Goal: Task Accomplishment & Management: Manage account settings

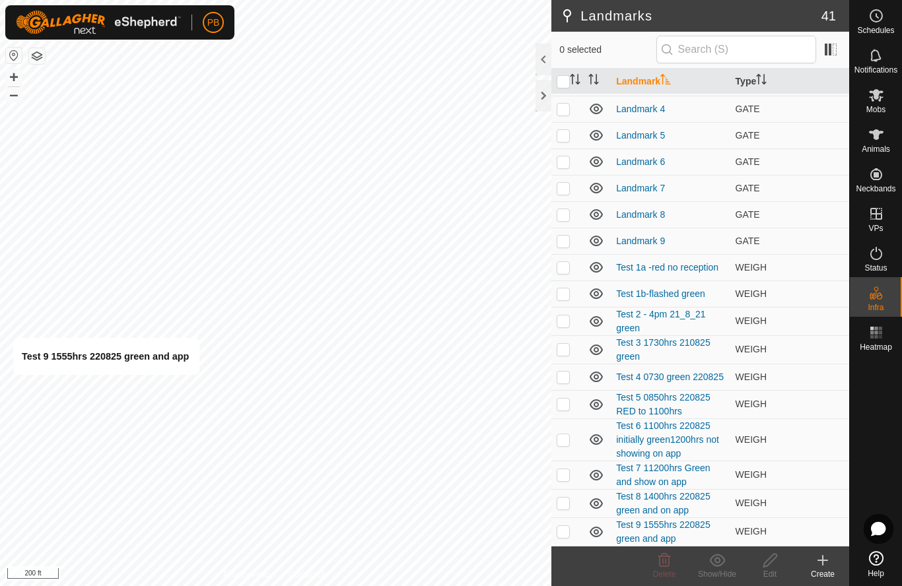
scroll to position [658, 0]
click at [739, 530] on span "WEIGH" at bounding box center [751, 531] width 31 height 11
click at [569, 537] on p-checkbox at bounding box center [563, 531] width 13 height 11
checkbox input "true"
click at [773, 561] on icon at bounding box center [770, 561] width 17 height 16
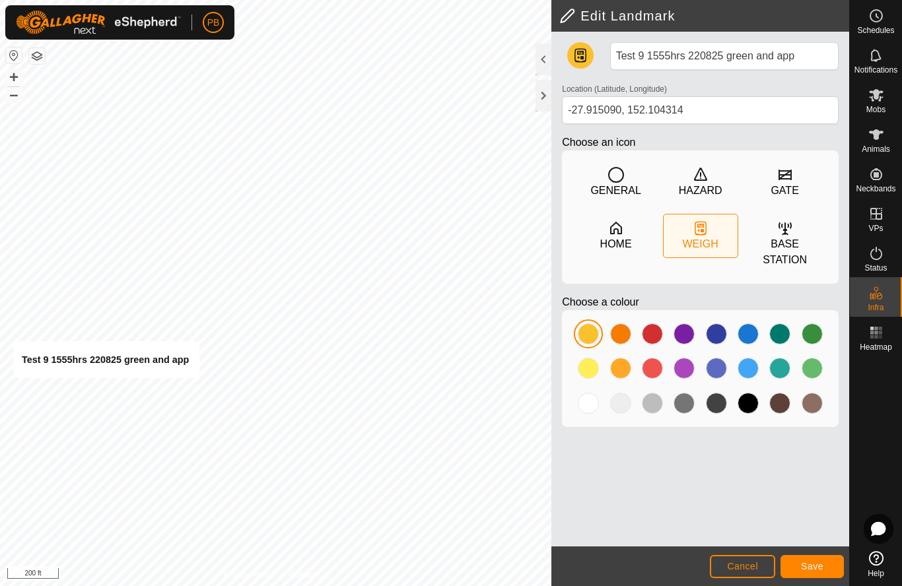
type input "-27.915048, 152.104608"
click at [819, 567] on span "Save" at bounding box center [812, 566] width 22 height 11
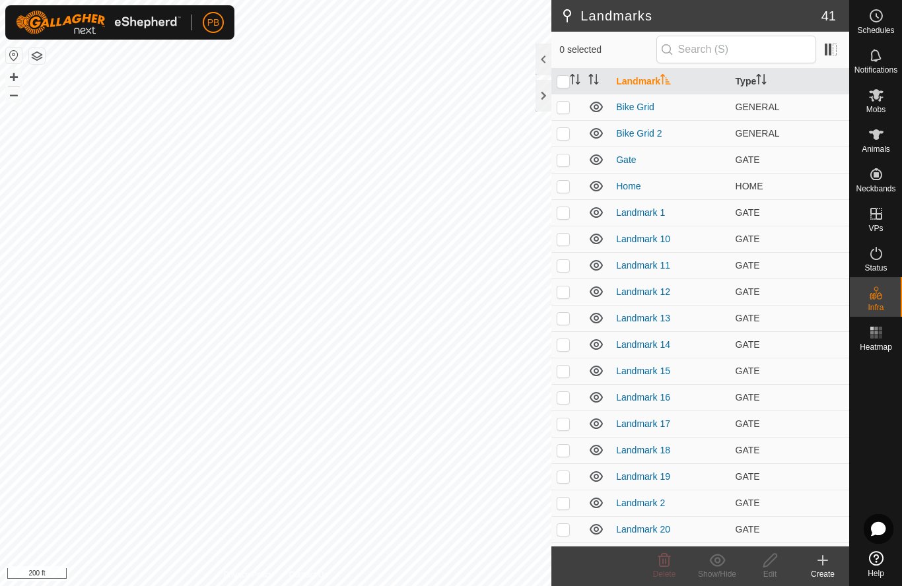
click at [749, 111] on span "GENERAL" at bounding box center [758, 107] width 44 height 11
click at [560, 114] on td at bounding box center [567, 107] width 32 height 26
checkbox input "true"
click at [773, 565] on icon at bounding box center [770, 561] width 17 height 16
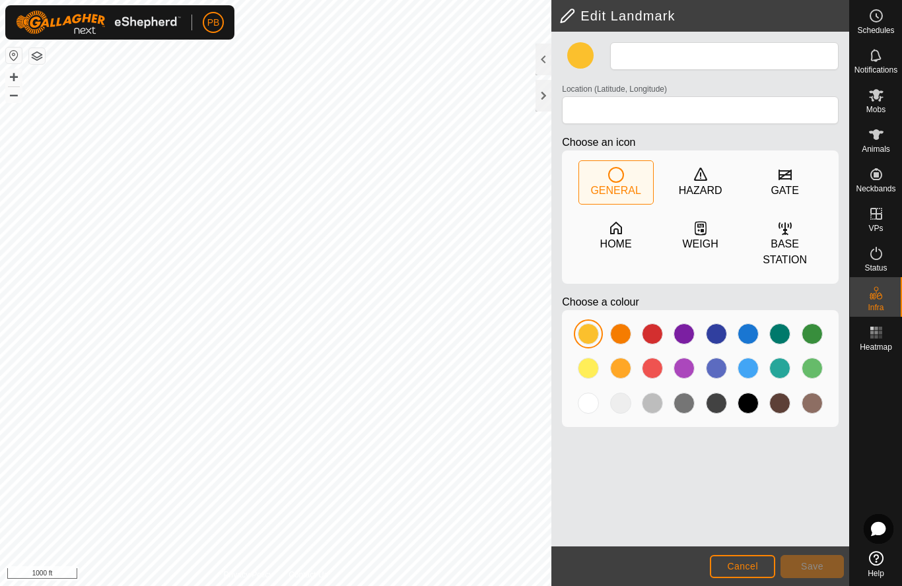
type input "Bike Grid"
type input "-27.913512, 152.110347"
click at [654, 374] on div at bounding box center [652, 368] width 21 height 21
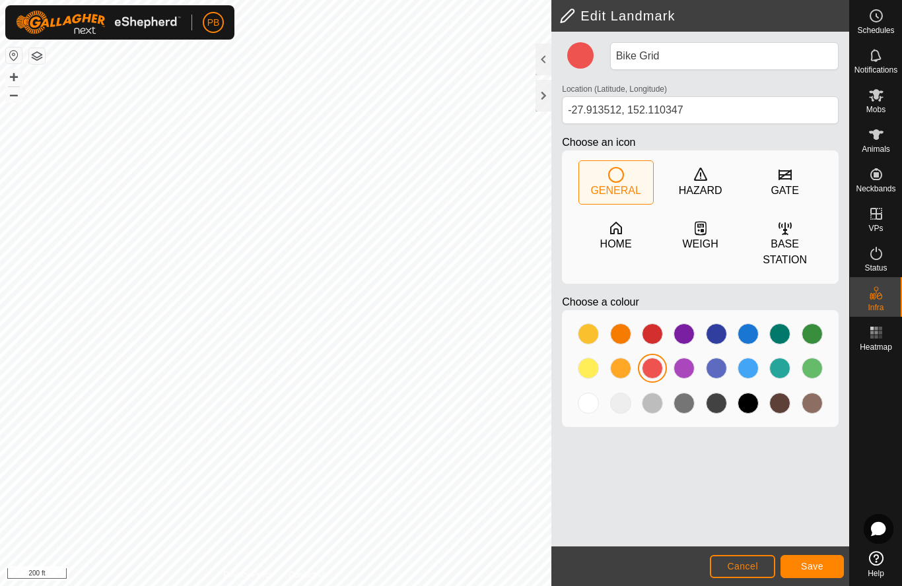
click at [820, 577] on button "Save" at bounding box center [812, 566] width 63 height 23
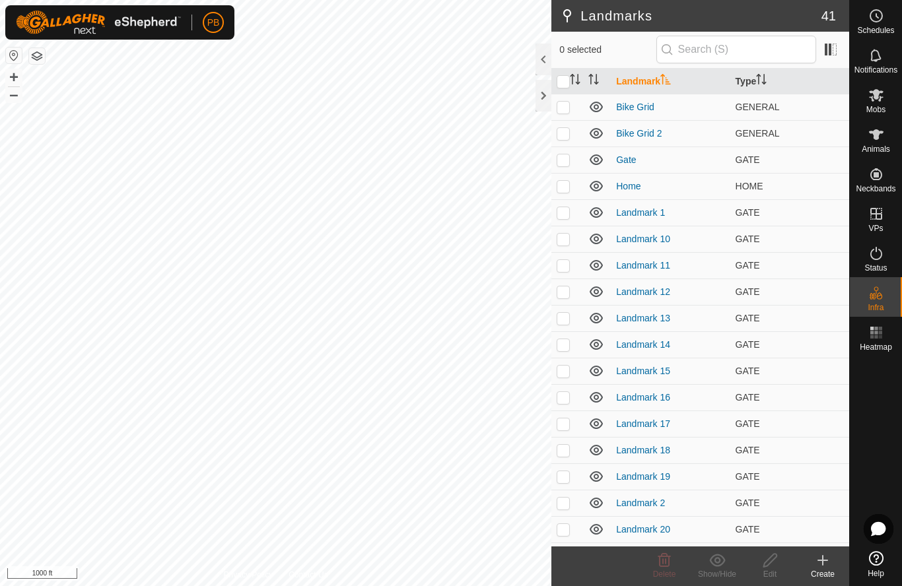
click at [564, 137] on p-checkbox at bounding box center [563, 133] width 13 height 11
checkbox input "true"
click at [772, 567] on icon at bounding box center [770, 561] width 17 height 16
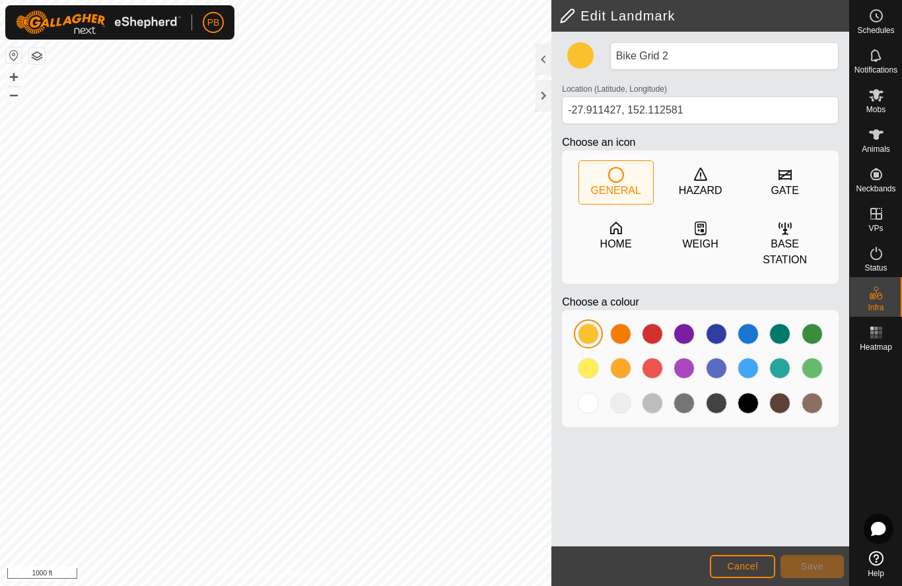
click at [657, 338] on div at bounding box center [652, 334] width 21 height 21
click at [808, 573] on button "Save" at bounding box center [812, 566] width 63 height 23
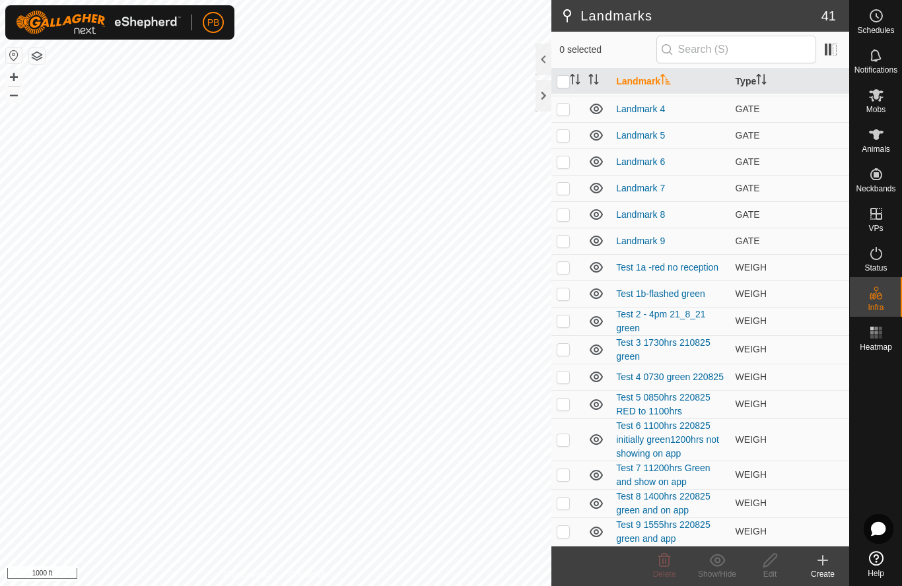
scroll to position [658, 0]
click at [565, 534] on p-checkbox at bounding box center [563, 531] width 13 height 11
checkbox input "true"
click at [772, 568] on icon at bounding box center [770, 561] width 17 height 16
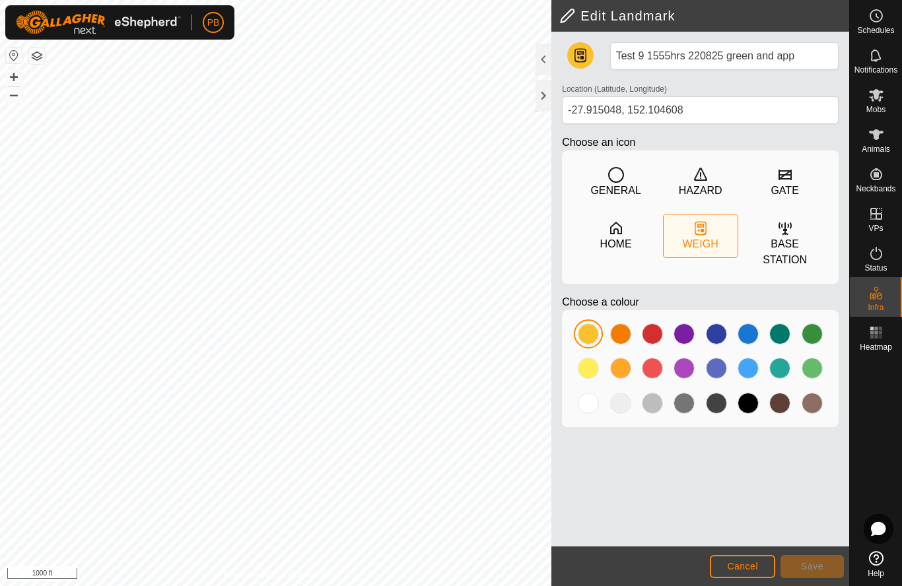
click at [592, 406] on div at bounding box center [588, 403] width 21 height 21
click at [625, 376] on div at bounding box center [620, 368] width 21 height 21
click at [588, 409] on div at bounding box center [588, 403] width 21 height 21
click at [812, 567] on span "Save" at bounding box center [812, 566] width 22 height 11
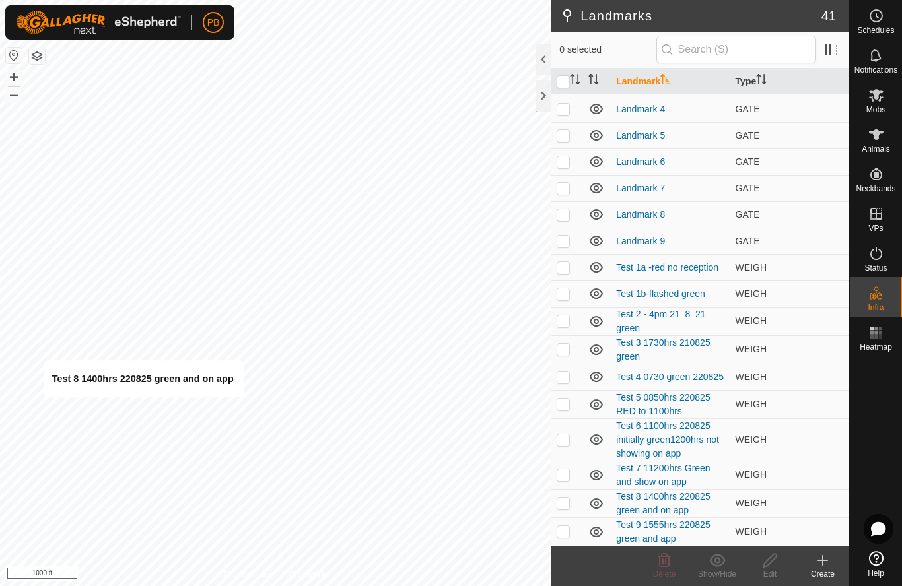
scroll to position [658, 0]
click at [565, 506] on p-checkbox at bounding box center [563, 503] width 13 height 11
checkbox input "true"
click at [567, 482] on td at bounding box center [567, 475] width 32 height 28
checkbox input "true"
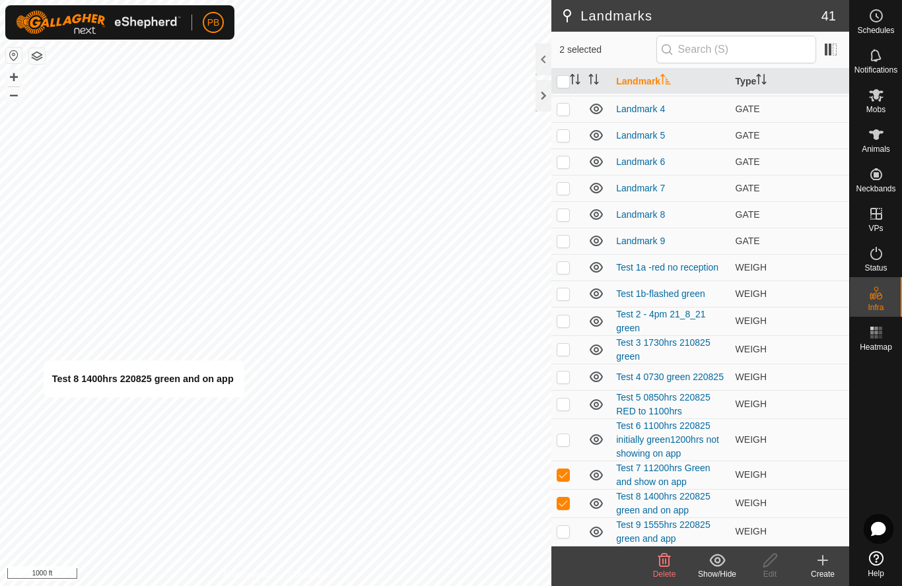
click at [566, 442] on p-checkbox at bounding box center [563, 440] width 13 height 11
checkbox input "true"
click at [567, 409] on p-checkbox at bounding box center [563, 404] width 13 height 11
checkbox input "true"
click at [567, 380] on p-checkbox at bounding box center [563, 377] width 13 height 11
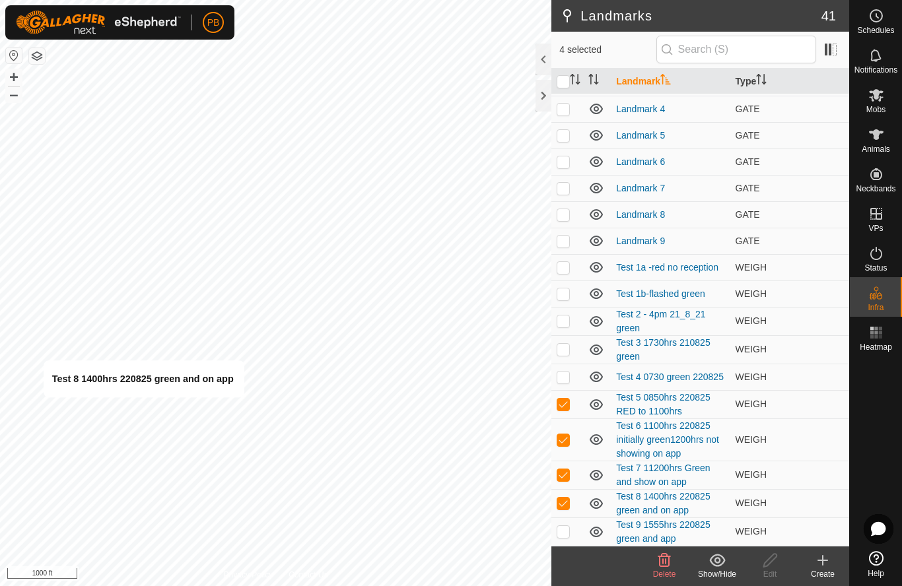
checkbox input "true"
click at [562, 353] on p-checkbox at bounding box center [563, 349] width 13 height 11
checkbox input "true"
click at [566, 328] on td at bounding box center [567, 321] width 32 height 28
checkbox input "true"
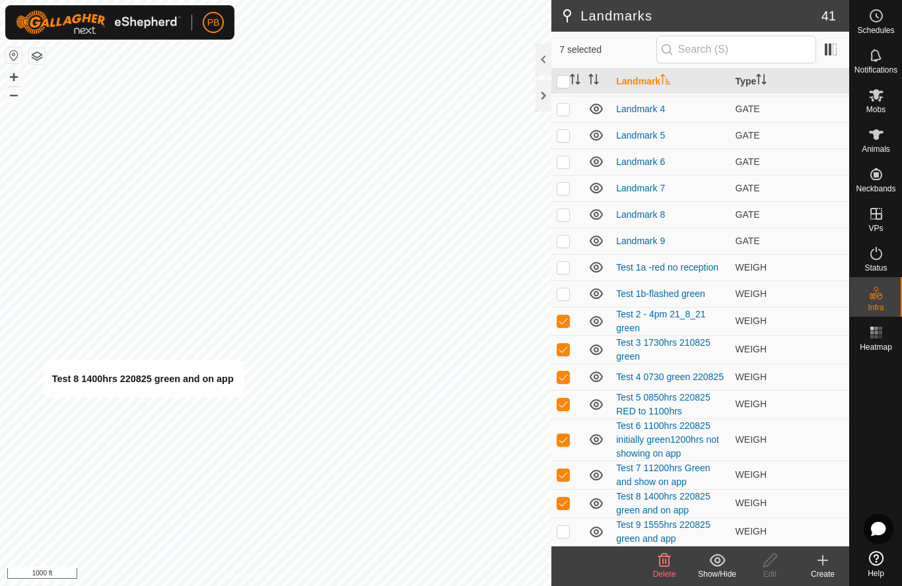
click at [567, 300] on td at bounding box center [567, 294] width 32 height 26
checkbox input "true"
click at [564, 275] on td at bounding box center [567, 267] width 32 height 26
click at [776, 567] on icon at bounding box center [770, 561] width 17 height 16
click at [565, 269] on p-checkbox at bounding box center [563, 267] width 13 height 11
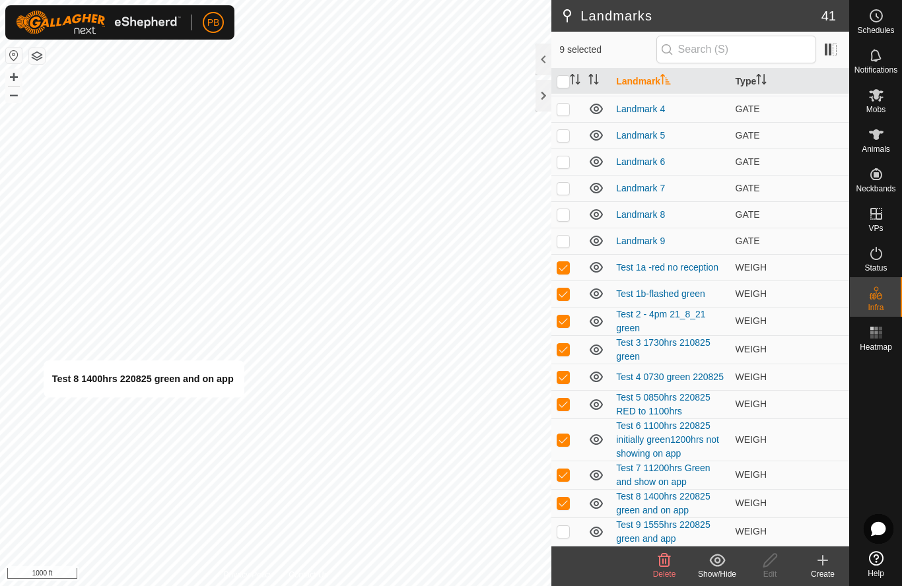
checkbox input "false"
click at [567, 295] on p-checkbox at bounding box center [563, 294] width 13 height 11
checkbox input "false"
click at [567, 322] on p-checkbox at bounding box center [563, 321] width 13 height 11
checkbox input "false"
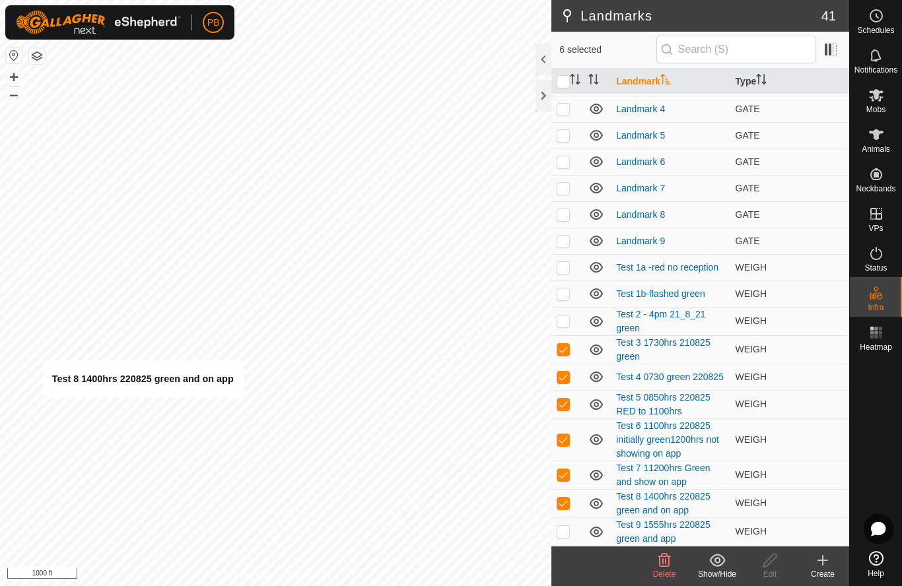
click at [566, 355] on p-checkbox at bounding box center [563, 349] width 13 height 11
checkbox input "false"
click at [565, 377] on p-checkbox at bounding box center [563, 377] width 13 height 11
checkbox input "false"
click at [567, 409] on p-checkbox at bounding box center [563, 404] width 13 height 11
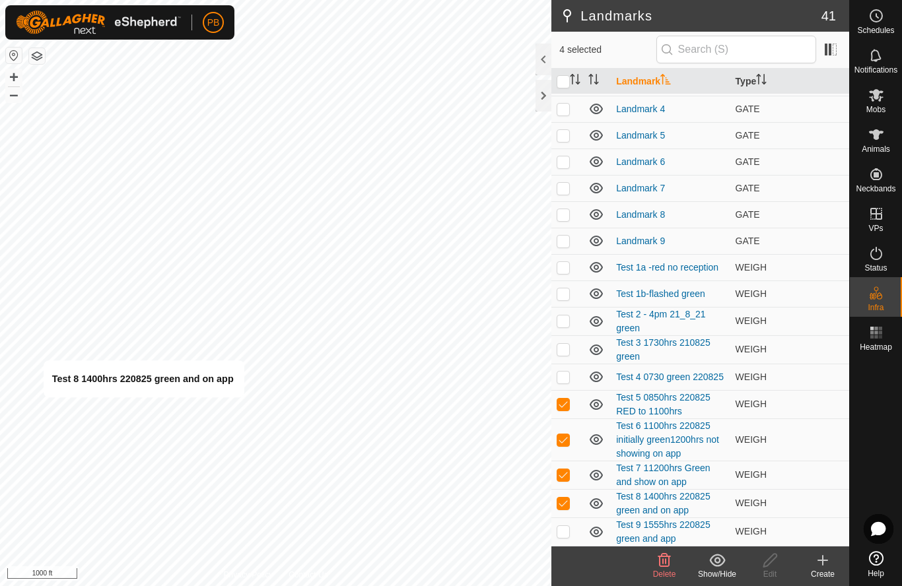
checkbox input "false"
click at [567, 442] on p-checkbox at bounding box center [563, 440] width 13 height 11
checkbox input "false"
click at [566, 479] on p-checkbox at bounding box center [563, 475] width 13 height 11
checkbox input "false"
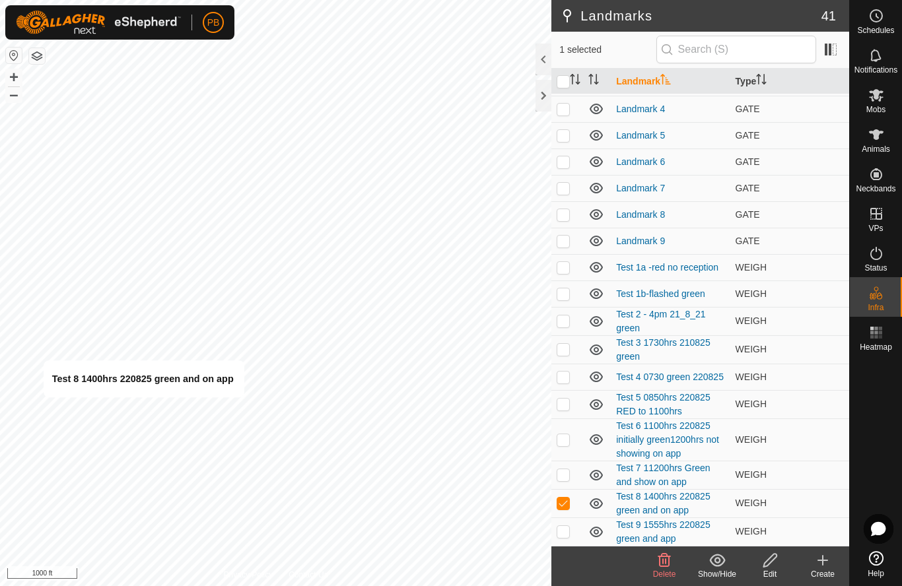
click at [771, 575] on div "Edit" at bounding box center [770, 575] width 53 height 12
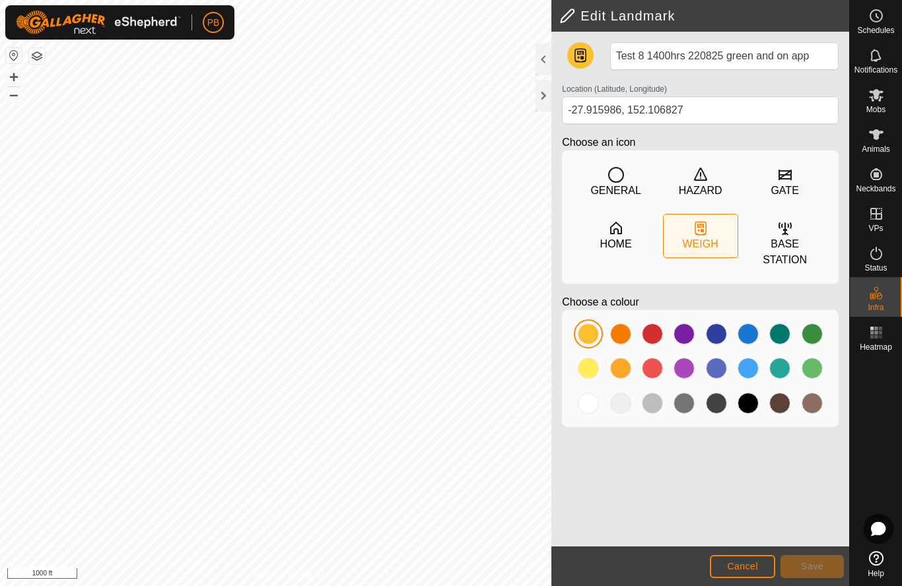
click at [596, 407] on div at bounding box center [588, 403] width 21 height 21
click at [814, 567] on span "Save" at bounding box center [812, 566] width 22 height 11
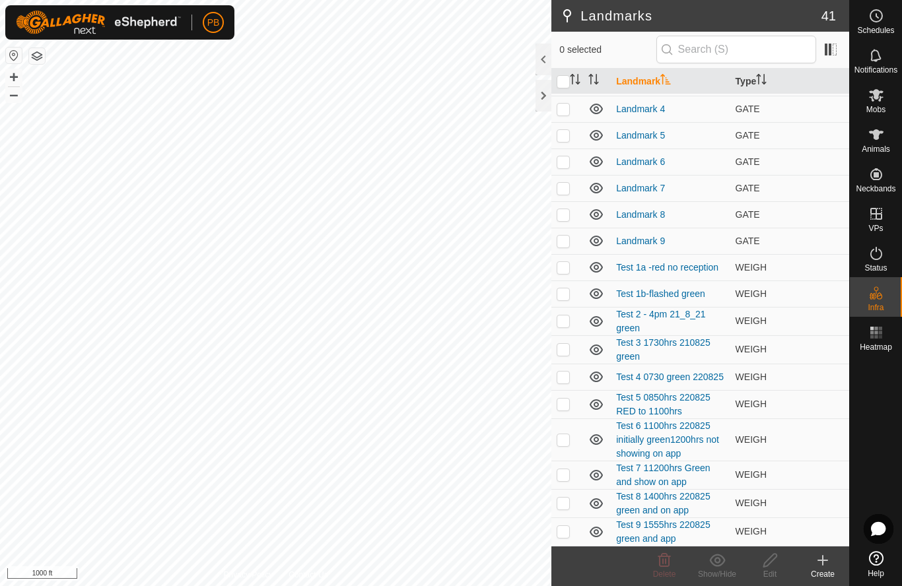
scroll to position [658, 0]
click at [566, 479] on p-checkbox at bounding box center [563, 475] width 13 height 11
checkbox input "true"
click at [773, 571] on div "Edit" at bounding box center [770, 575] width 53 height 12
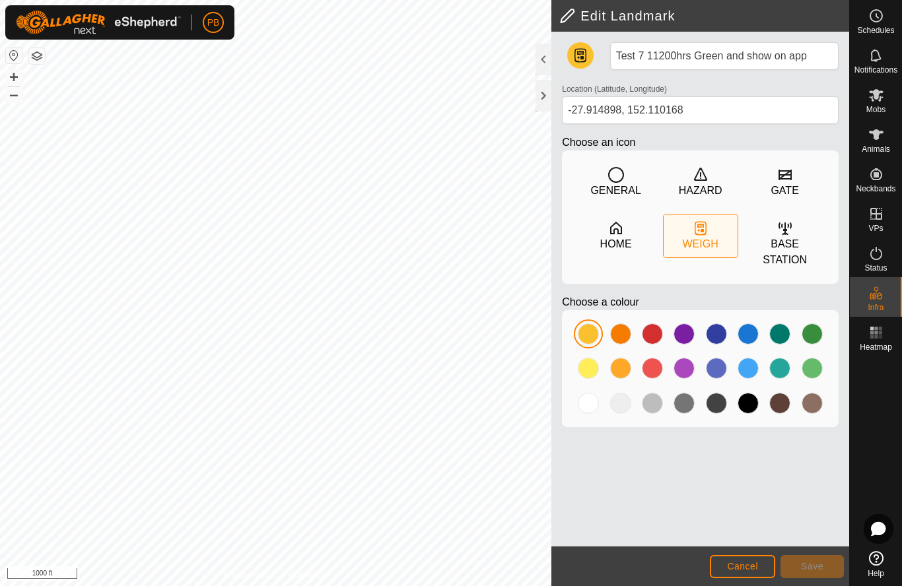
click at [590, 409] on div at bounding box center [588, 403] width 21 height 21
click at [817, 570] on span "Save" at bounding box center [812, 566] width 22 height 11
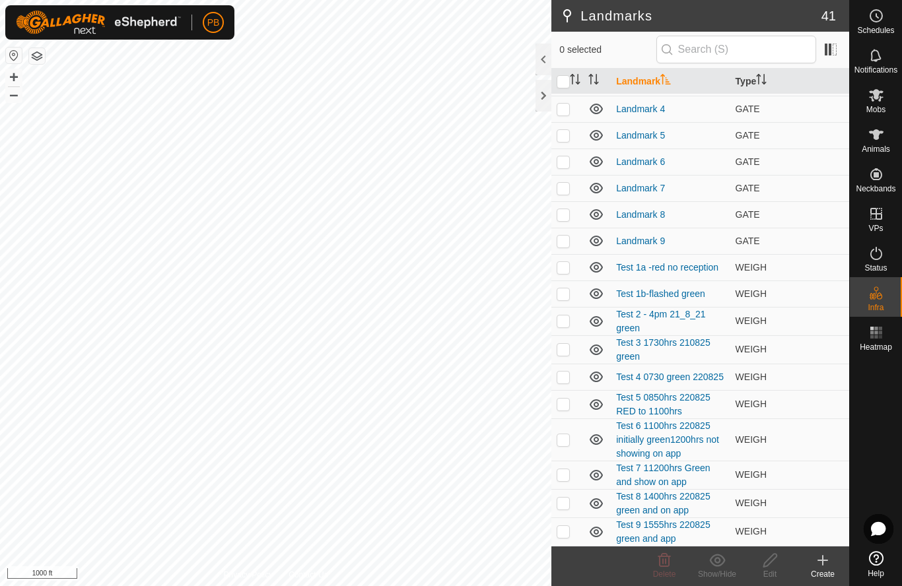
scroll to position [658, 0]
click at [565, 443] on p-checkbox at bounding box center [563, 440] width 13 height 11
checkbox input "true"
click at [562, 407] on p-checkbox at bounding box center [563, 404] width 13 height 11
click at [566, 405] on p-checkbox at bounding box center [563, 404] width 13 height 11
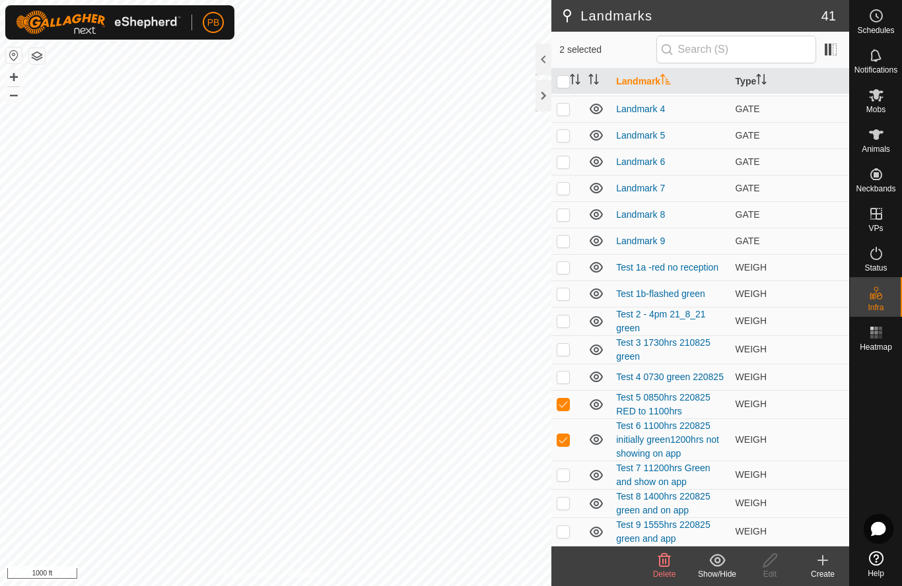
checkbox input "false"
click at [773, 563] on icon at bounding box center [770, 561] width 17 height 16
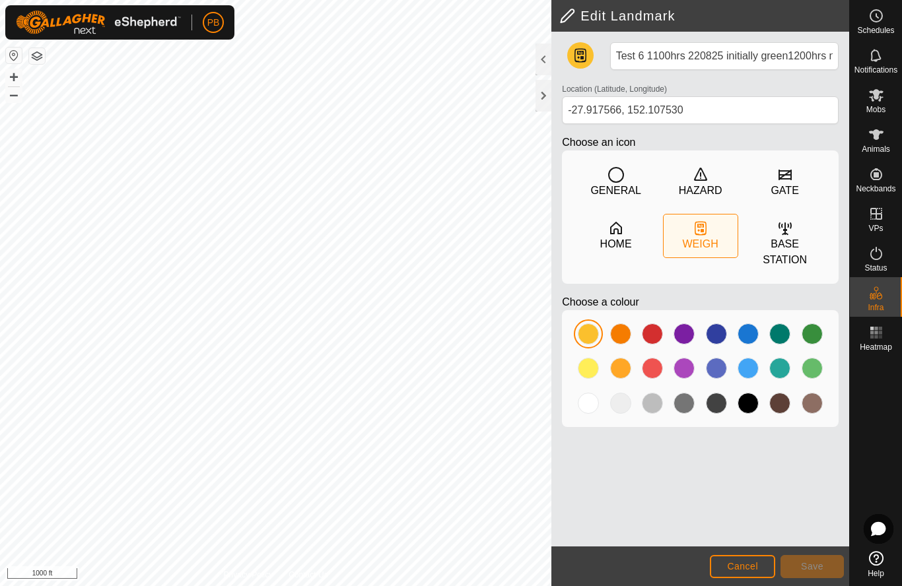
click at [594, 414] on div at bounding box center [588, 403] width 21 height 21
click at [807, 567] on span "Save" at bounding box center [812, 566] width 22 height 11
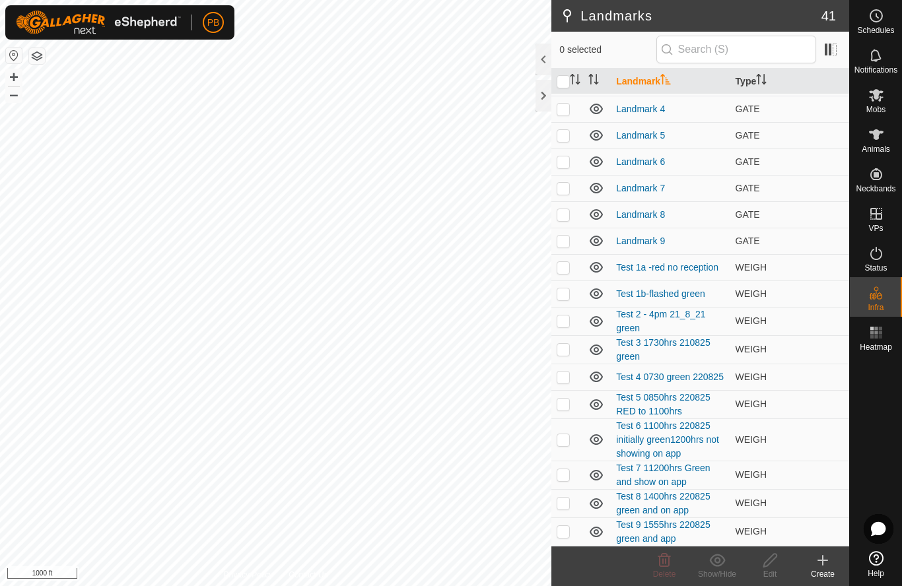
scroll to position [658, 0]
click at [566, 405] on p-checkbox at bounding box center [563, 404] width 13 height 11
checkbox input "true"
click at [771, 565] on icon at bounding box center [770, 561] width 17 height 16
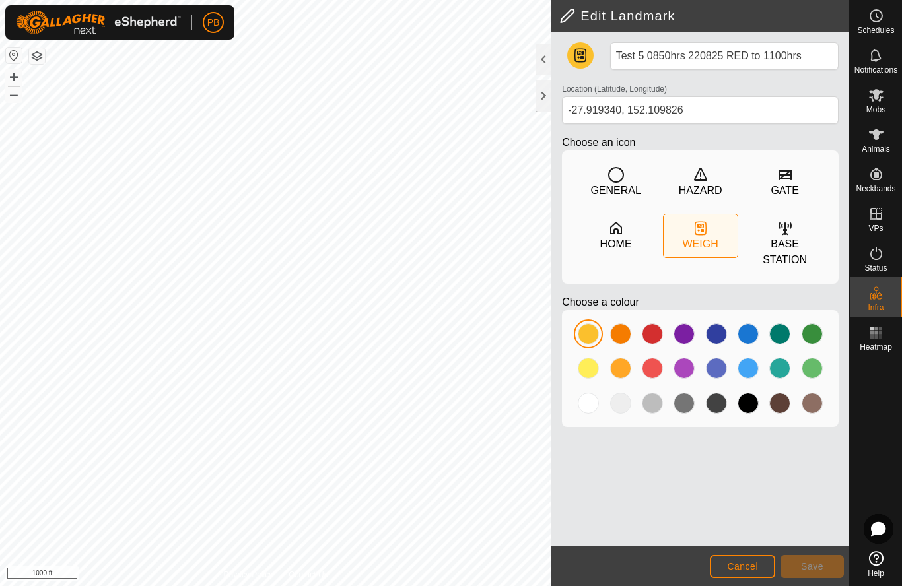
click at [591, 400] on div at bounding box center [588, 403] width 21 height 21
click at [817, 562] on span "Save" at bounding box center [812, 566] width 22 height 11
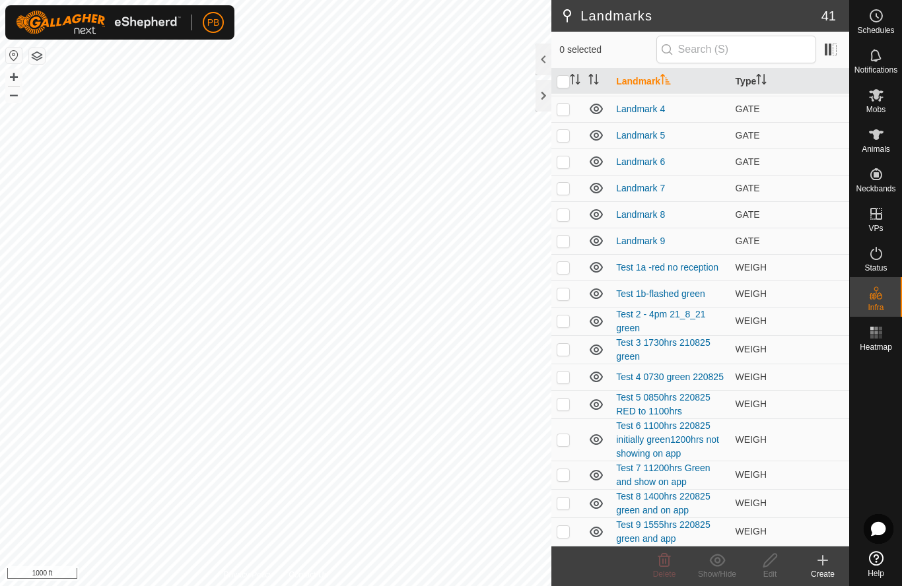
scroll to position [658, 0]
click at [565, 379] on p-checkbox at bounding box center [563, 377] width 13 height 11
checkbox input "true"
click at [771, 567] on icon at bounding box center [770, 561] width 17 height 16
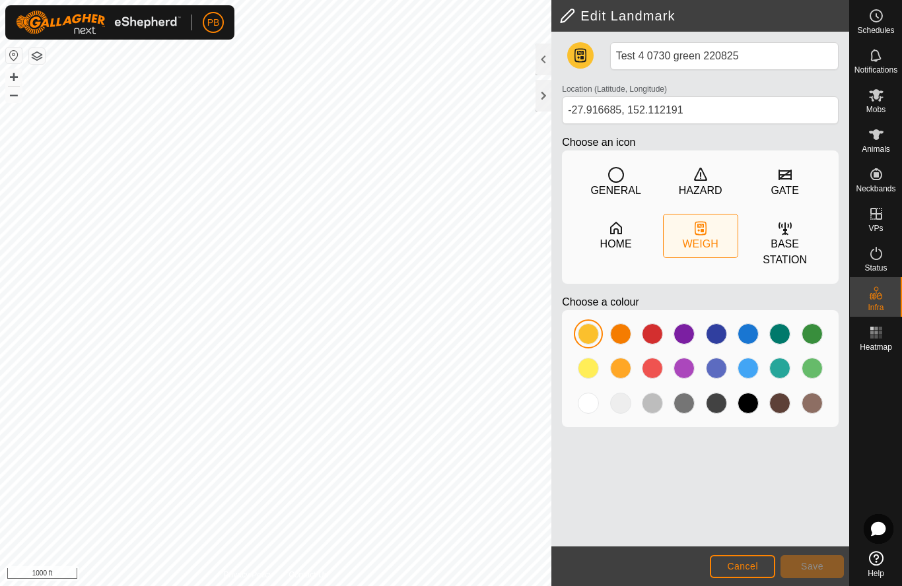
click at [586, 407] on div at bounding box center [588, 403] width 21 height 21
click at [813, 570] on span "Save" at bounding box center [812, 566] width 22 height 11
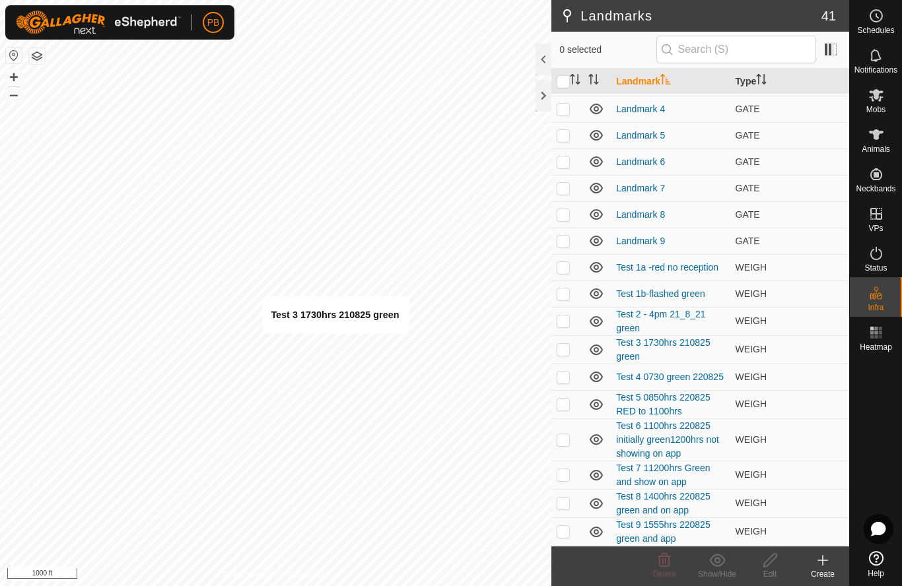
scroll to position [658, 0]
click at [563, 355] on p-checkbox at bounding box center [563, 349] width 13 height 11
checkbox input "true"
click at [767, 568] on icon at bounding box center [770, 561] width 17 height 16
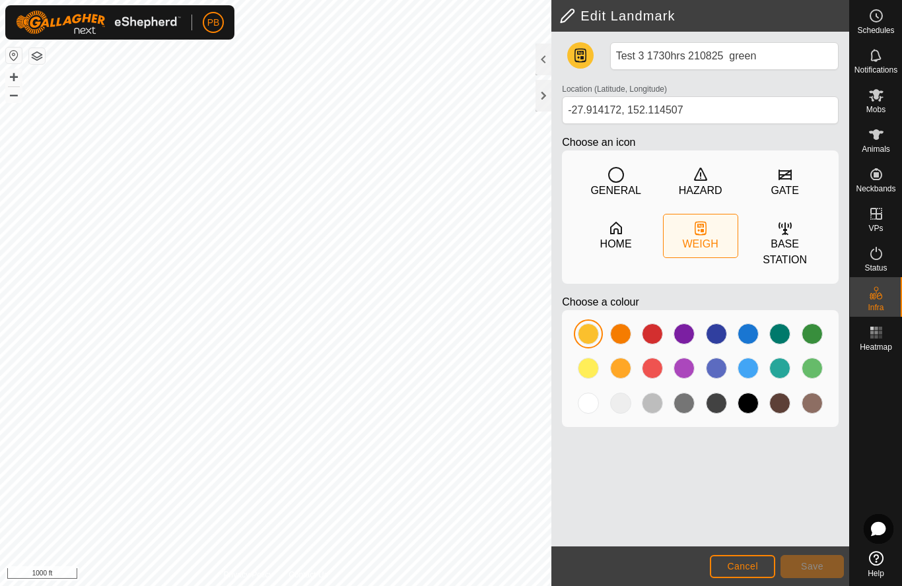
click at [586, 405] on div at bounding box center [588, 403] width 21 height 21
click at [814, 565] on span "Save" at bounding box center [812, 566] width 22 height 11
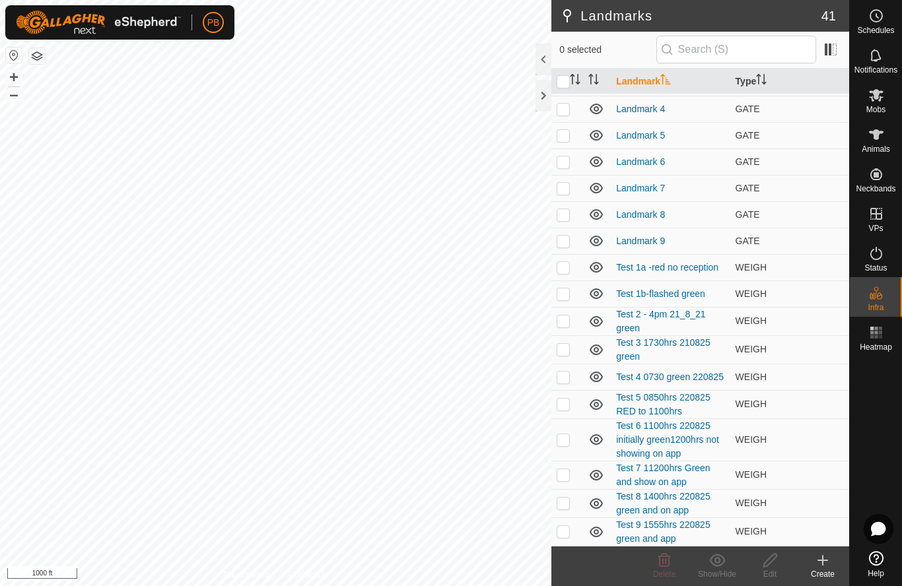
scroll to position [658, 0]
click at [564, 324] on p-checkbox at bounding box center [563, 321] width 13 height 11
checkbox input "true"
click at [770, 567] on icon at bounding box center [770, 561] width 17 height 16
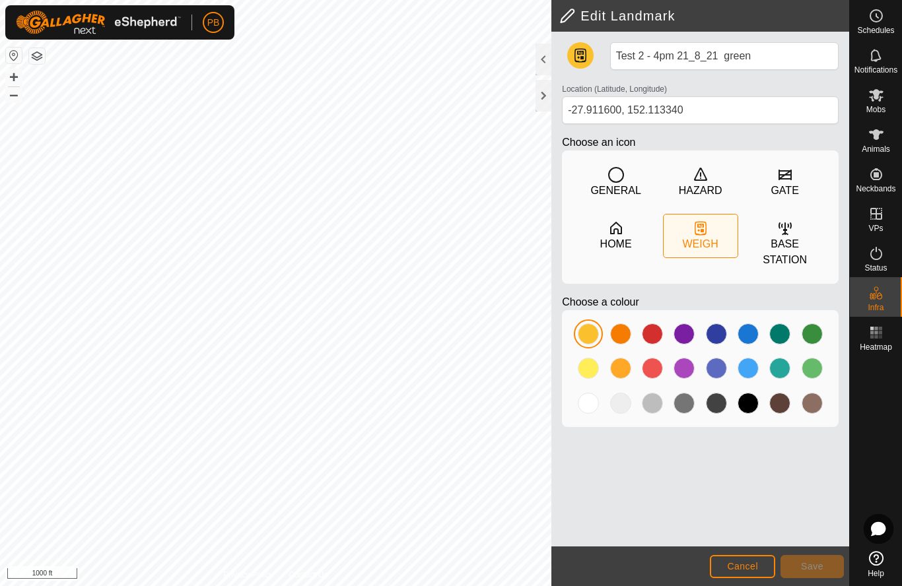
click at [592, 413] on div at bounding box center [588, 403] width 21 height 21
click at [810, 569] on span "Save" at bounding box center [812, 566] width 22 height 11
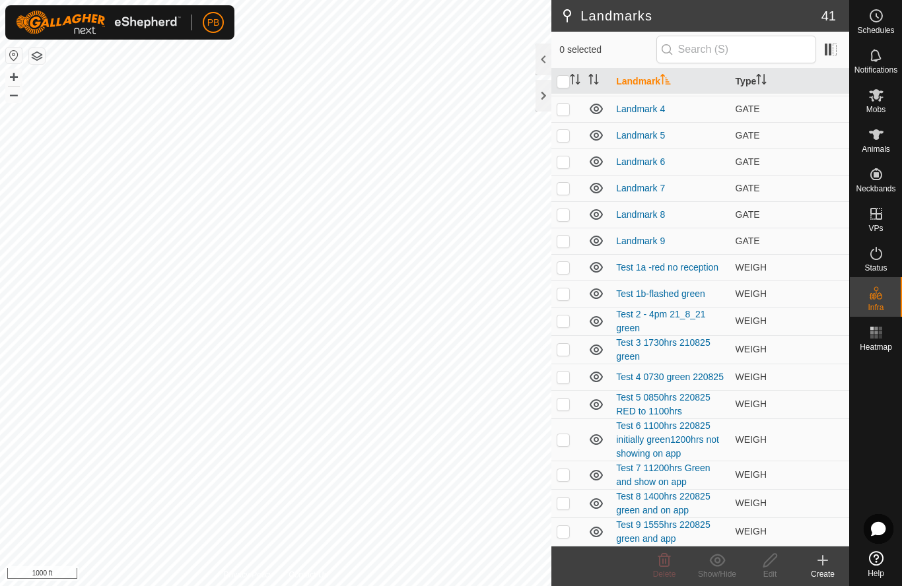
scroll to position [658, 0]
click at [568, 296] on p-checkbox at bounding box center [563, 294] width 13 height 11
checkbox input "true"
click at [771, 569] on div "Edit" at bounding box center [770, 575] width 53 height 12
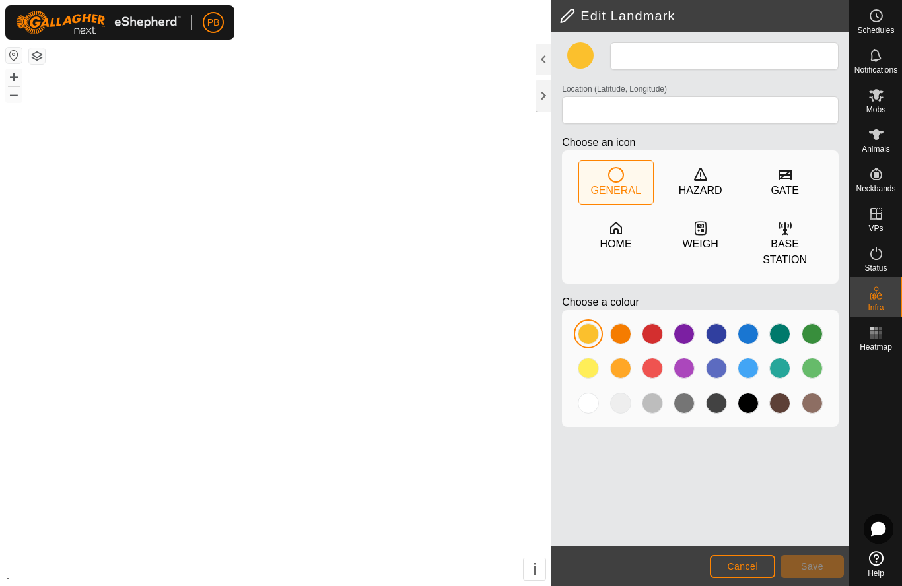
type input "Test 1b-flashed green"
type input "-27.909418, 152.115625"
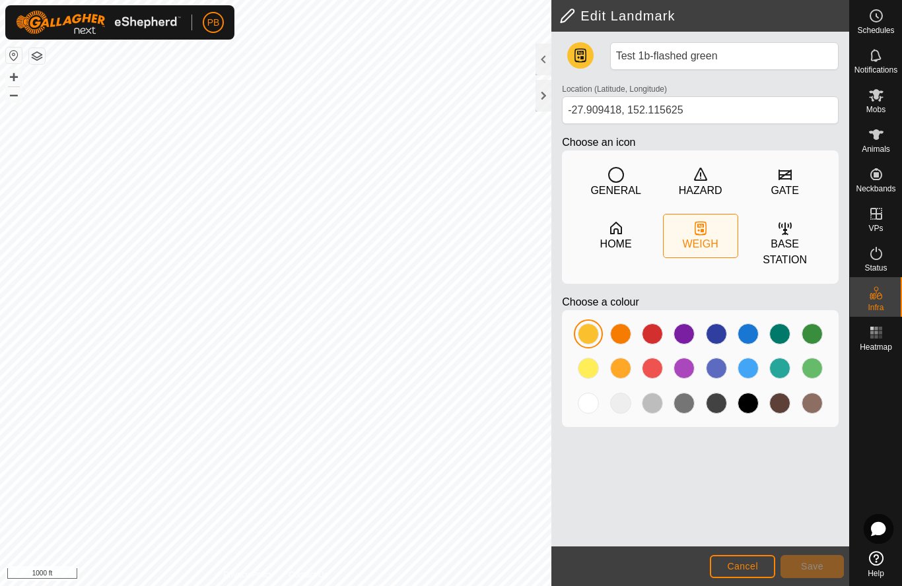
click at [593, 413] on div at bounding box center [588, 403] width 21 height 21
click at [813, 571] on span "Save" at bounding box center [812, 566] width 22 height 11
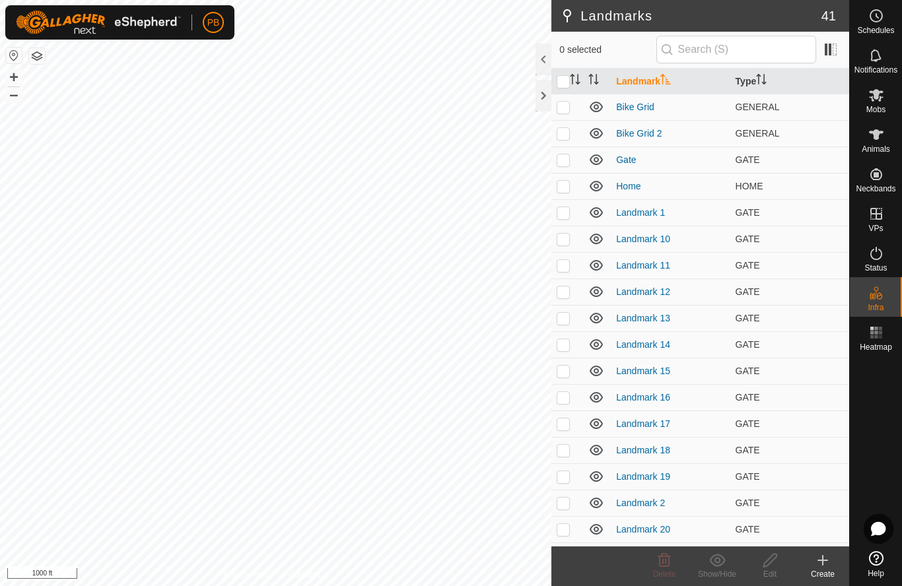
click at [566, 215] on p-checkbox at bounding box center [563, 212] width 13 height 11
checkbox input "true"
click at [562, 244] on p-checkbox at bounding box center [563, 239] width 13 height 11
checkbox input "true"
click at [567, 267] on p-checkbox at bounding box center [563, 265] width 13 height 11
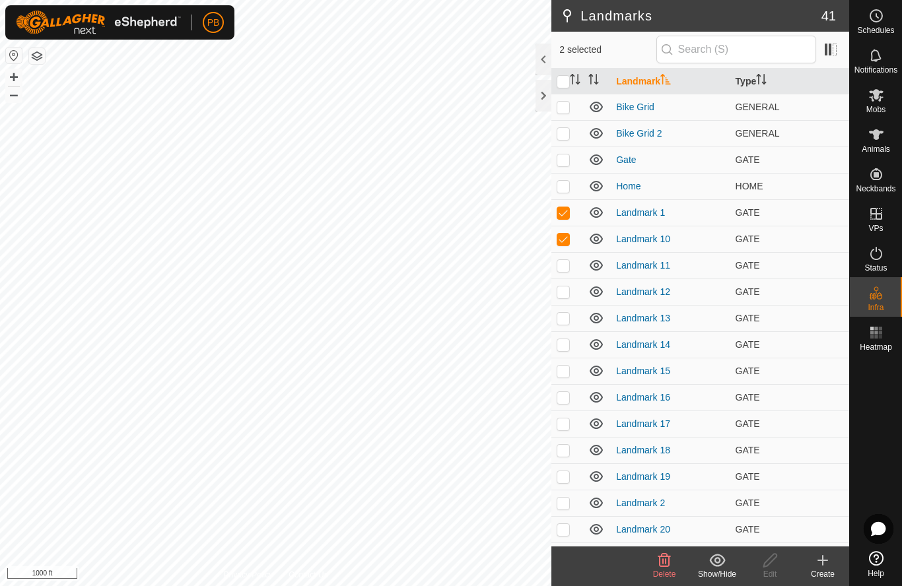
checkbox input "true"
click at [564, 297] on p-checkbox at bounding box center [563, 292] width 13 height 11
checkbox input "true"
click at [566, 322] on p-checkbox at bounding box center [563, 318] width 13 height 11
checkbox input "true"
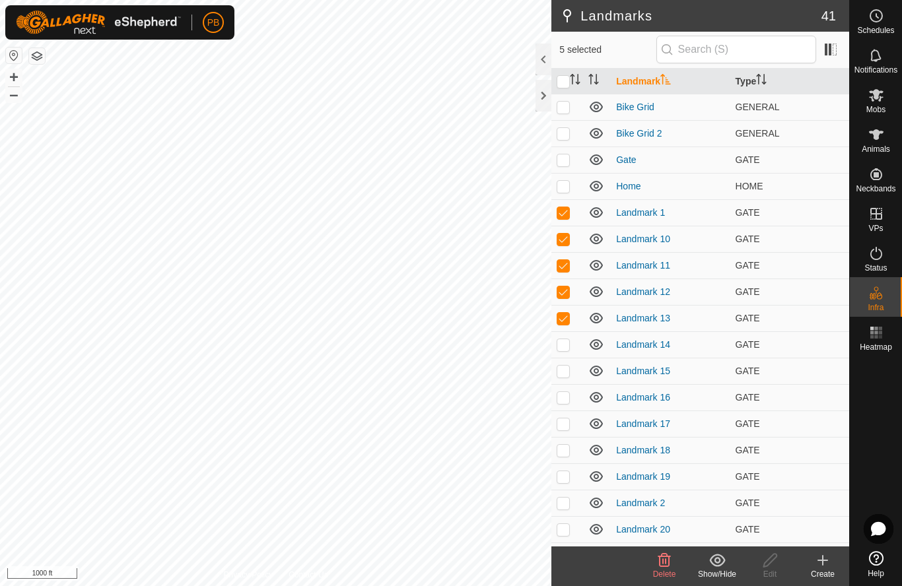
click at [567, 349] on p-checkbox at bounding box center [563, 344] width 13 height 11
checkbox input "true"
click at [569, 376] on p-checkbox at bounding box center [563, 371] width 13 height 11
checkbox input "true"
click at [568, 404] on td at bounding box center [567, 397] width 32 height 26
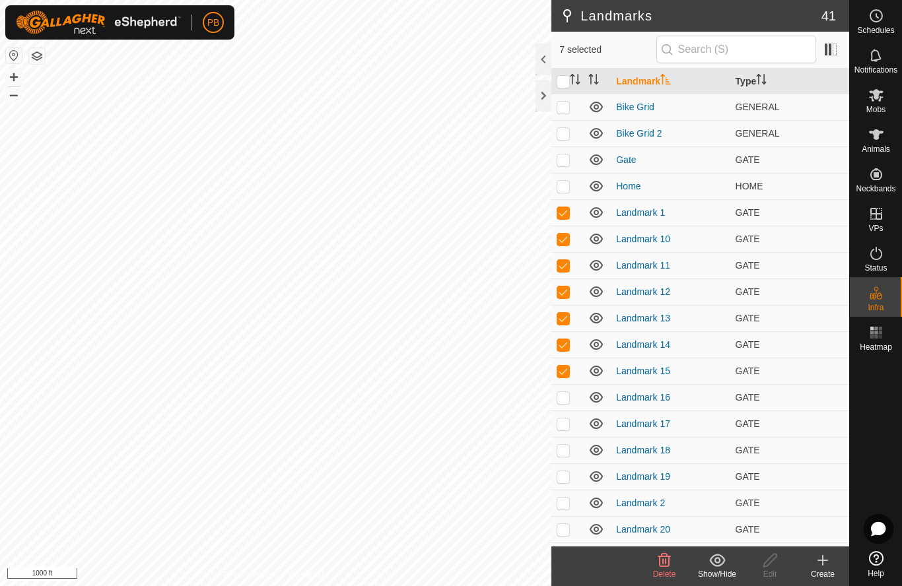
checkbox input "true"
click at [569, 430] on td at bounding box center [567, 424] width 32 height 26
checkbox input "true"
click at [570, 455] on p-checkbox at bounding box center [563, 450] width 13 height 11
checkbox input "true"
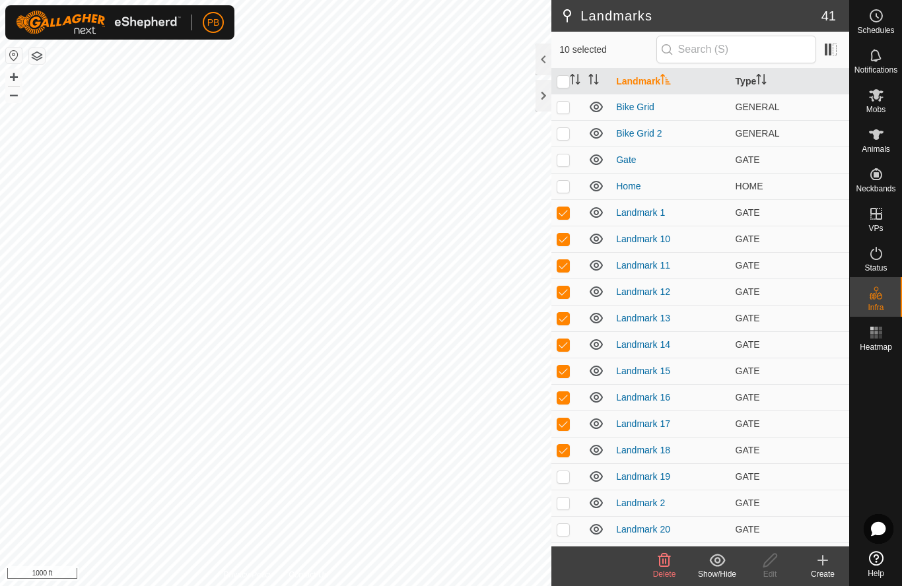
click at [567, 486] on td at bounding box center [567, 477] width 32 height 26
checkbox input "true"
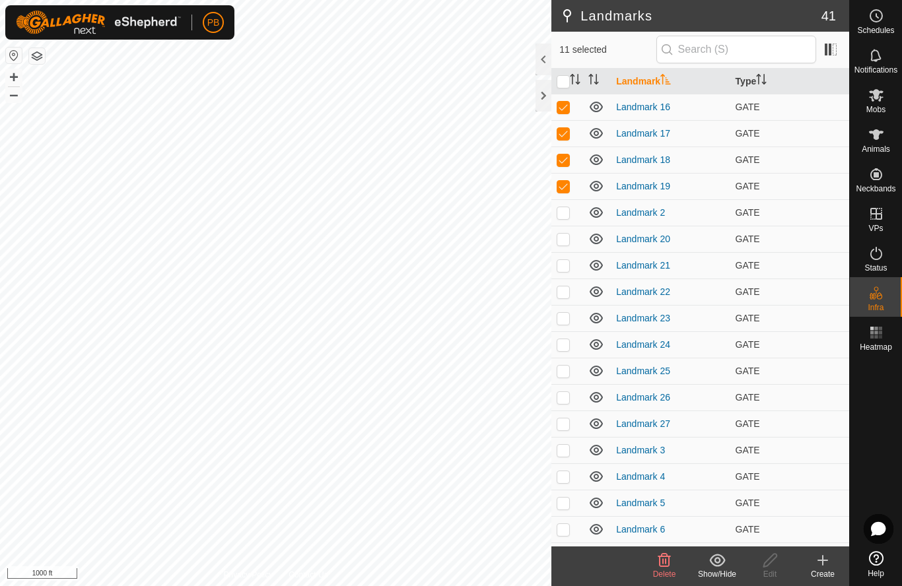
scroll to position [291, 0]
click at [567, 220] on td at bounding box center [567, 212] width 32 height 26
checkbox input "true"
click at [567, 245] on td at bounding box center [567, 239] width 32 height 26
checkbox input "true"
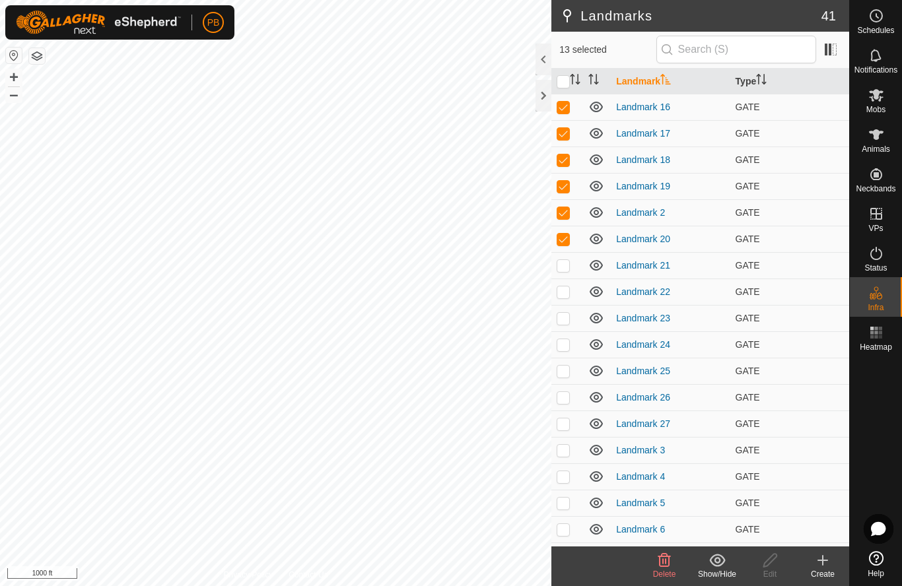
click at [565, 271] on p-checkbox at bounding box center [563, 265] width 13 height 11
checkbox input "true"
click at [565, 296] on p-checkbox at bounding box center [563, 292] width 13 height 11
checkbox input "true"
click at [567, 324] on p-checkbox at bounding box center [563, 318] width 13 height 11
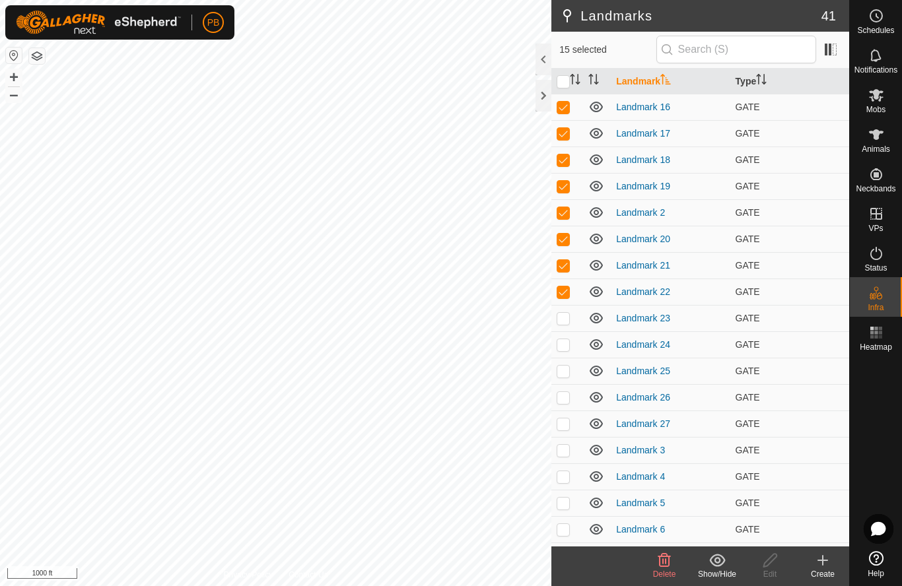
checkbox input "true"
click at [565, 353] on td at bounding box center [567, 345] width 32 height 26
checkbox input "true"
click at [569, 377] on td at bounding box center [567, 371] width 32 height 26
checkbox input "true"
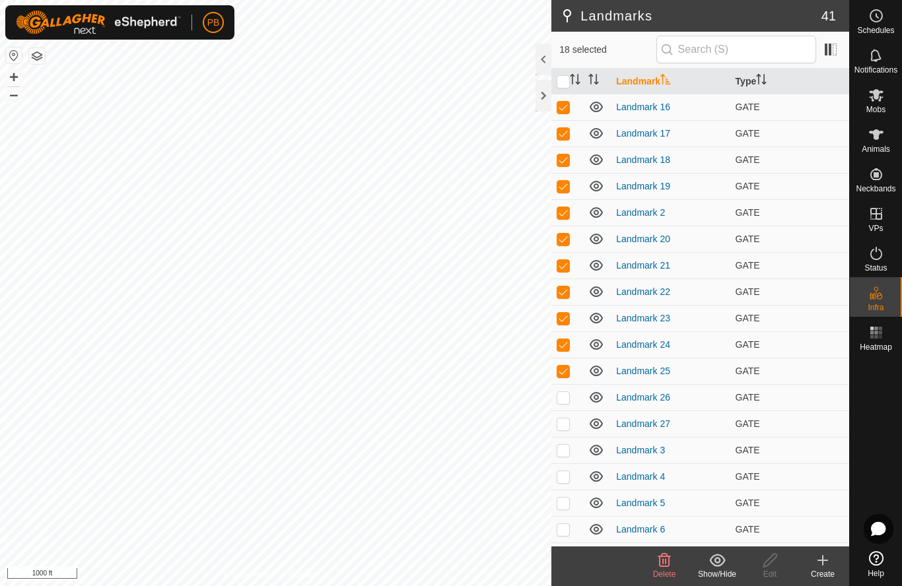
click at [564, 404] on td at bounding box center [567, 397] width 32 height 26
checkbox input "true"
click at [567, 429] on p-checkbox at bounding box center [563, 424] width 13 height 11
checkbox input "true"
click at [561, 459] on td at bounding box center [567, 450] width 32 height 26
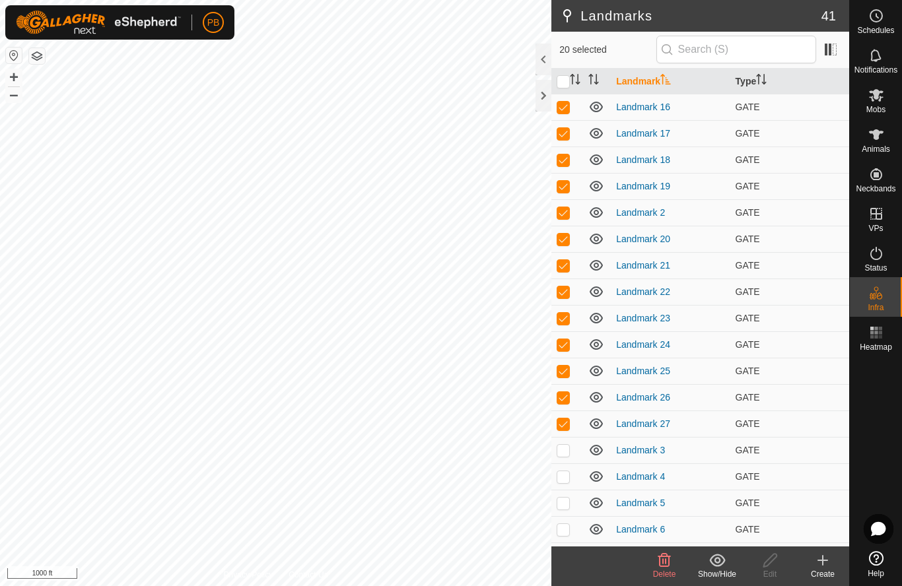
checkbox input "true"
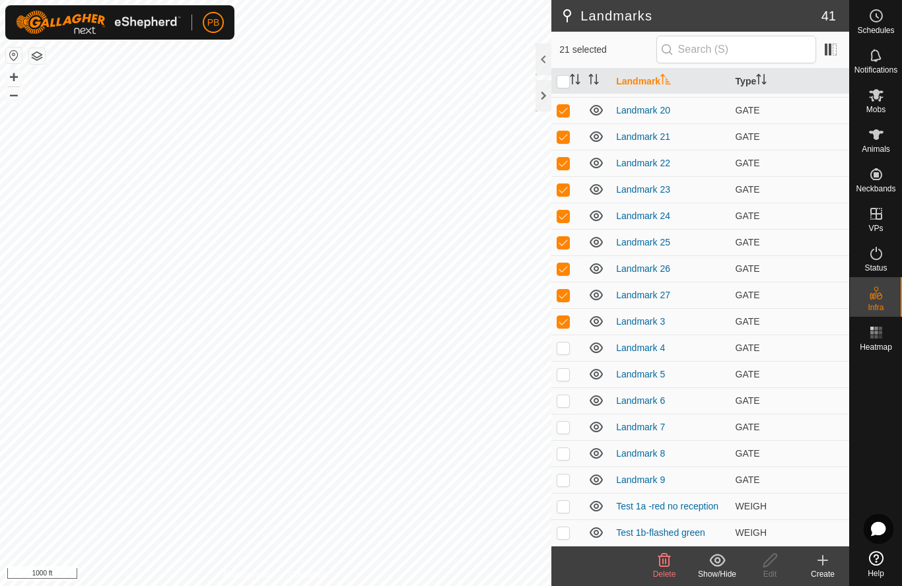
scroll to position [421, 0]
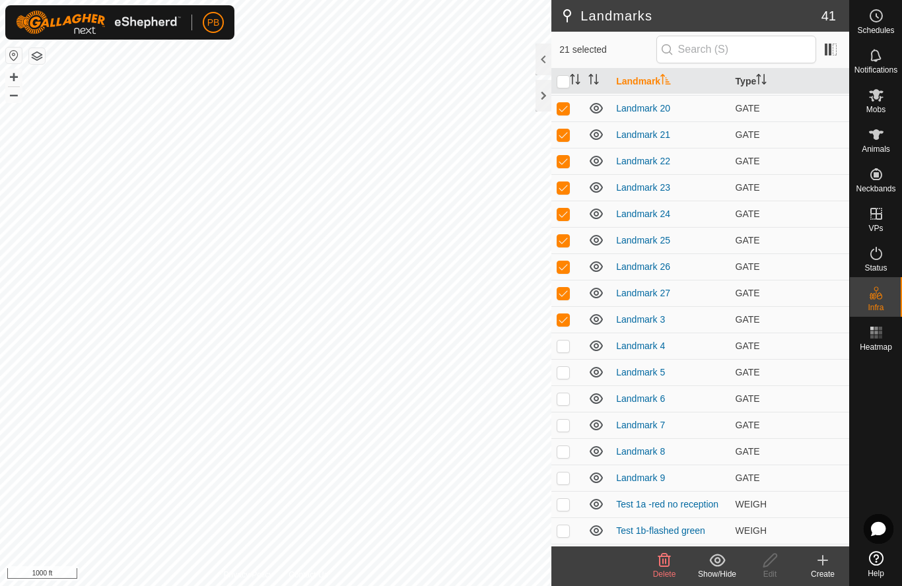
click at [563, 350] on p-checkbox at bounding box center [563, 346] width 13 height 11
checkbox input "true"
click at [566, 376] on p-checkbox at bounding box center [563, 372] width 13 height 11
checkbox input "true"
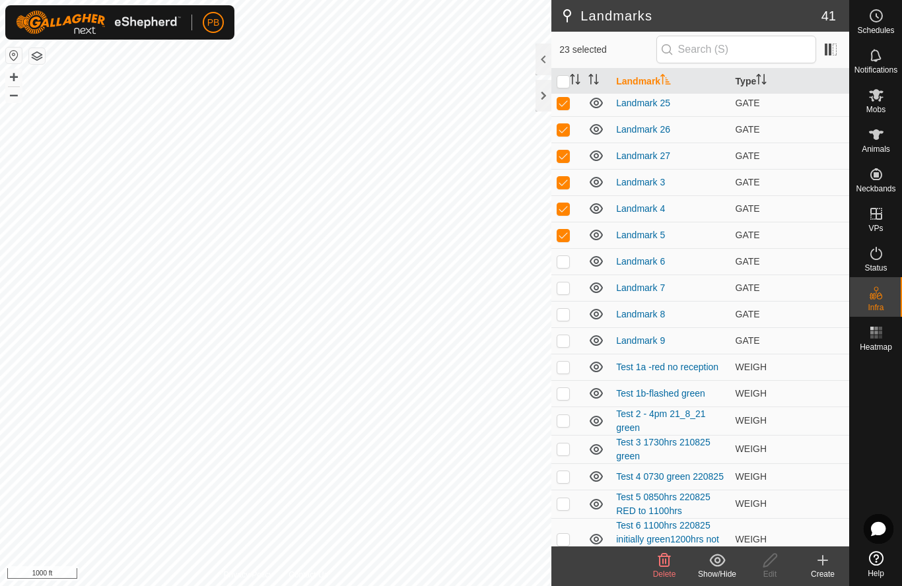
scroll to position [557, 0]
click at [564, 267] on p-checkbox at bounding box center [563, 263] width 13 height 11
checkbox input "true"
click at [563, 291] on p-checkbox at bounding box center [563, 289] width 13 height 11
checkbox input "true"
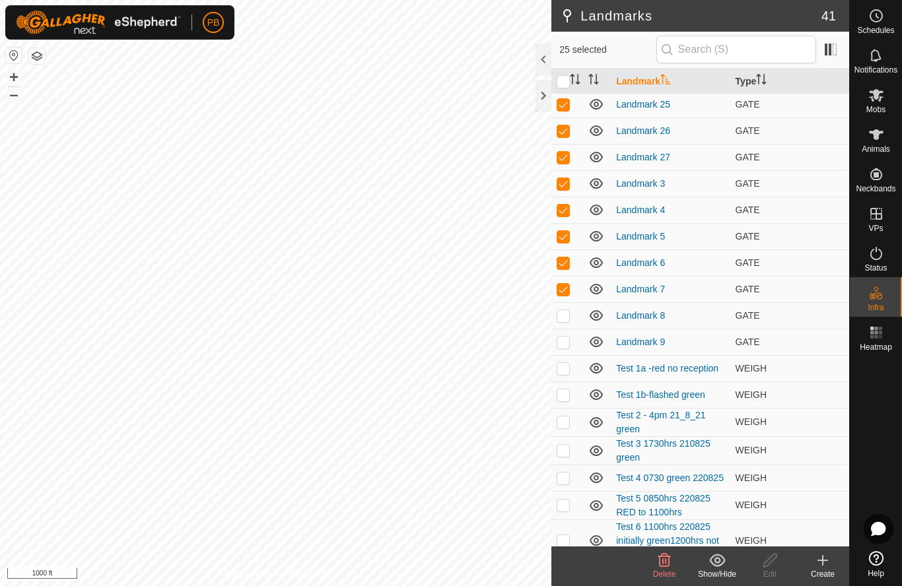
click at [565, 322] on td at bounding box center [567, 315] width 32 height 26
checkbox input "true"
click at [562, 345] on p-checkbox at bounding box center [563, 342] width 13 height 11
checkbox input "true"
click at [720, 567] on icon at bounding box center [717, 561] width 17 height 16
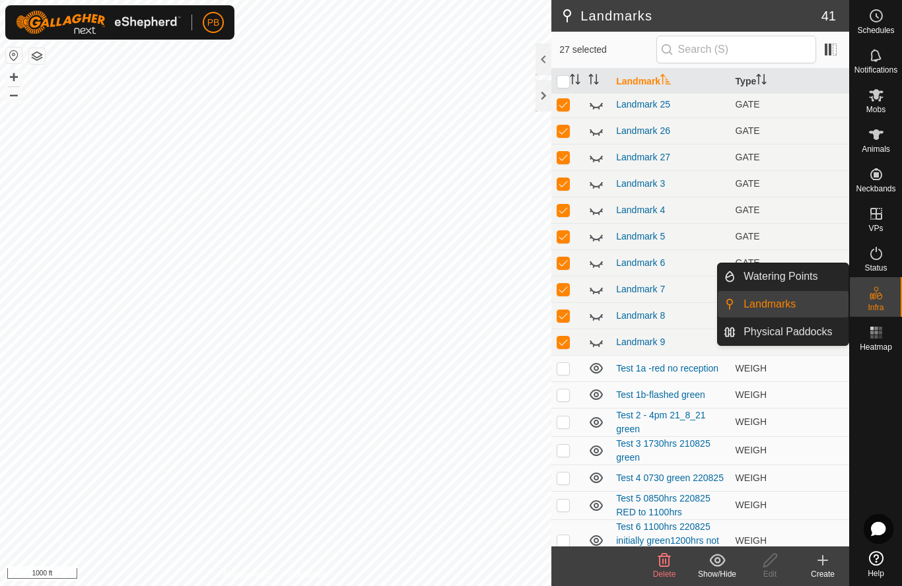
click at [790, 279] on span "Watering Points" at bounding box center [781, 277] width 74 height 16
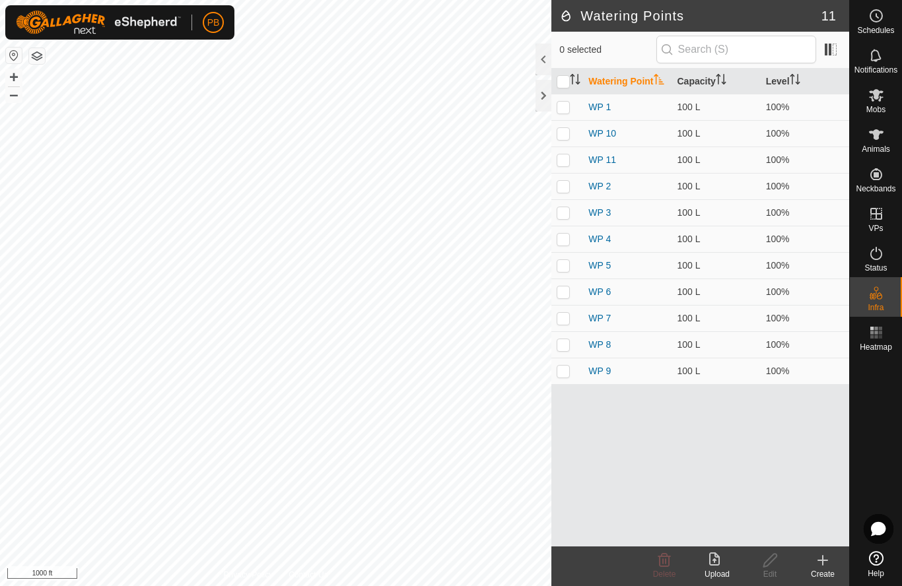
click at [565, 87] on input "checkbox" at bounding box center [563, 81] width 13 height 13
checkbox input "true"
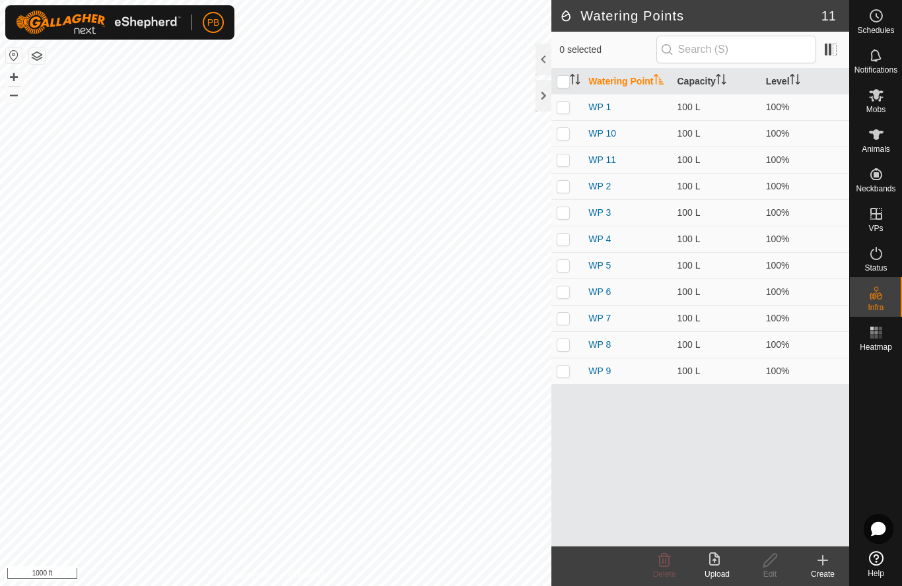
checkbox input "true"
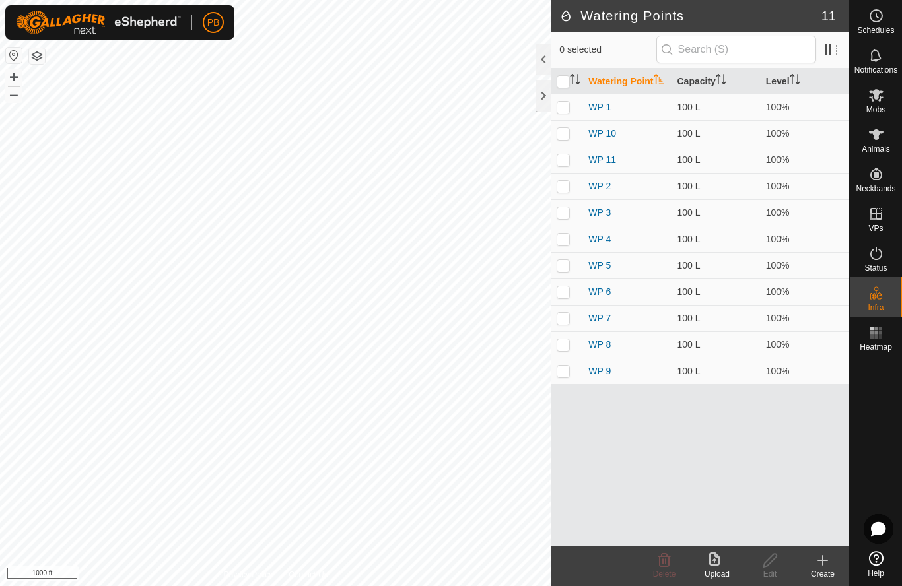
checkbox input "true"
click at [567, 85] on input "checkbox" at bounding box center [563, 81] width 13 height 13
checkbox input "false"
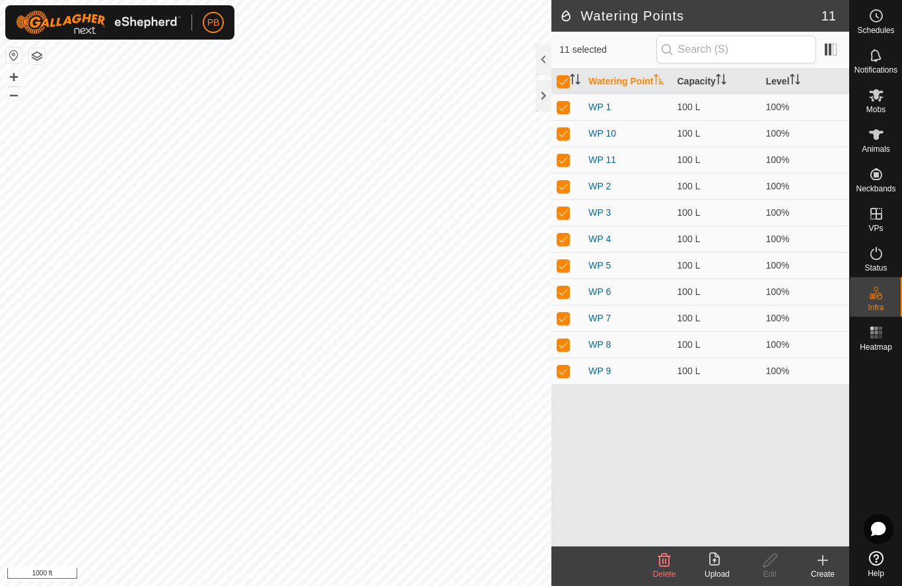
checkbox input "false"
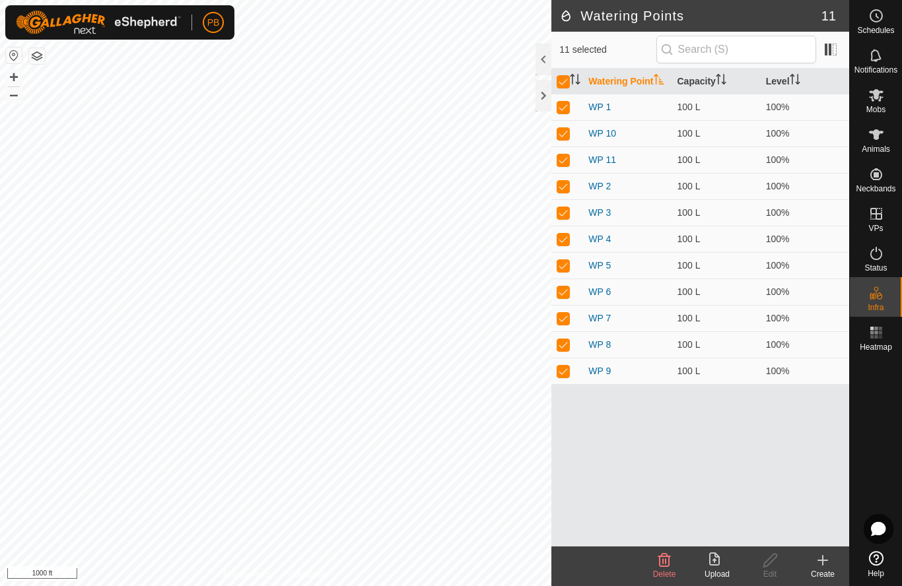
checkbox input "false"
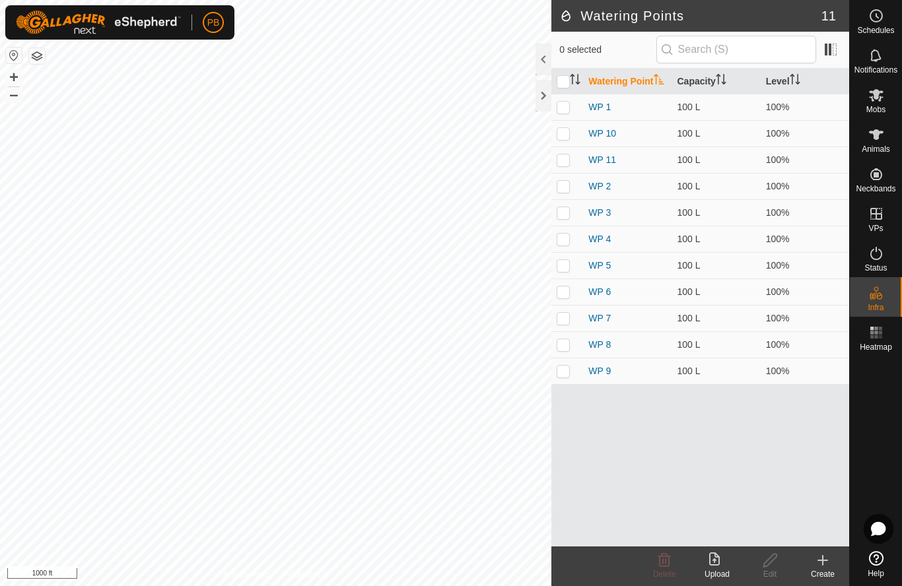
click at [563, 371] on p-checkbox at bounding box center [563, 371] width 13 height 11
checkbox input "true"
click at [775, 571] on div "Edit" at bounding box center [770, 575] width 53 height 12
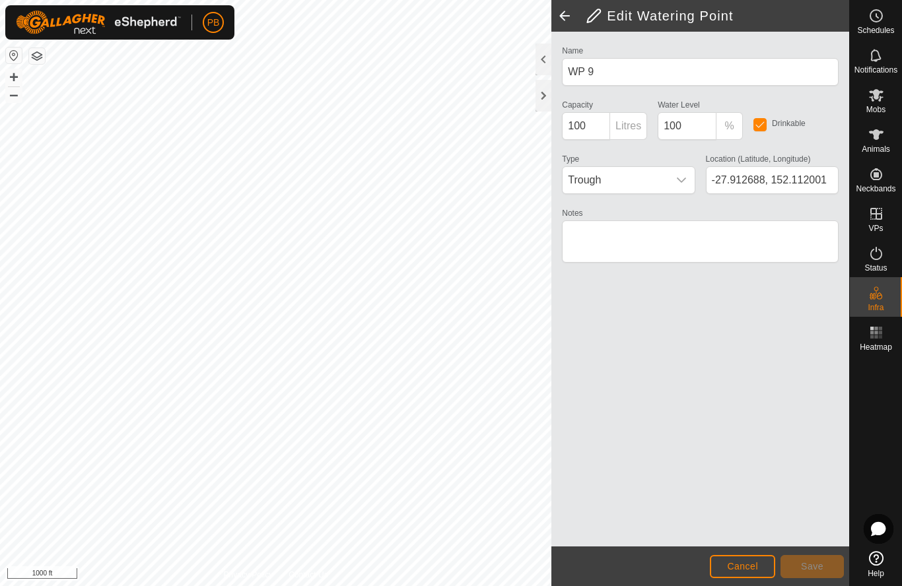
click at [751, 567] on span "Cancel" at bounding box center [742, 566] width 31 height 11
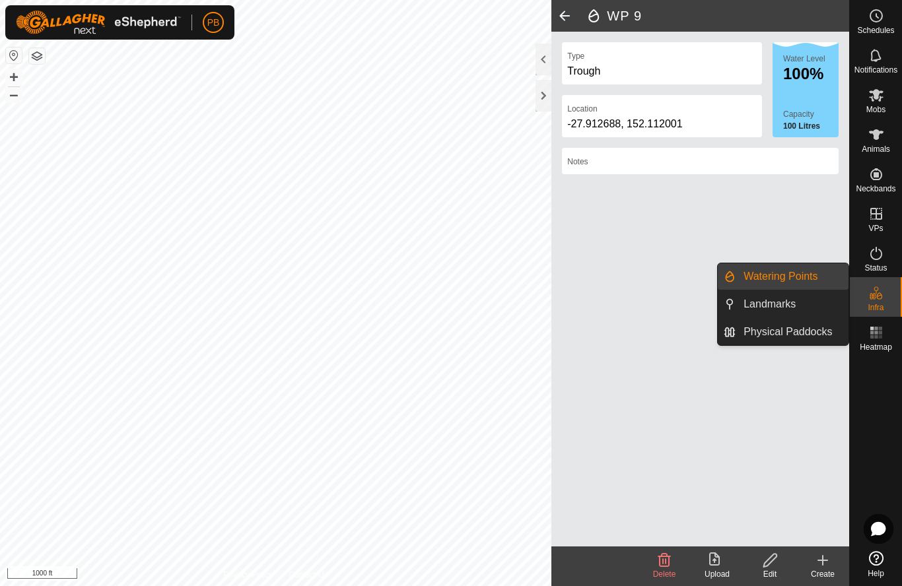
click at [775, 309] on span "Landmarks" at bounding box center [770, 305] width 52 height 16
